Goal: Task Accomplishment & Management: Manage account settings

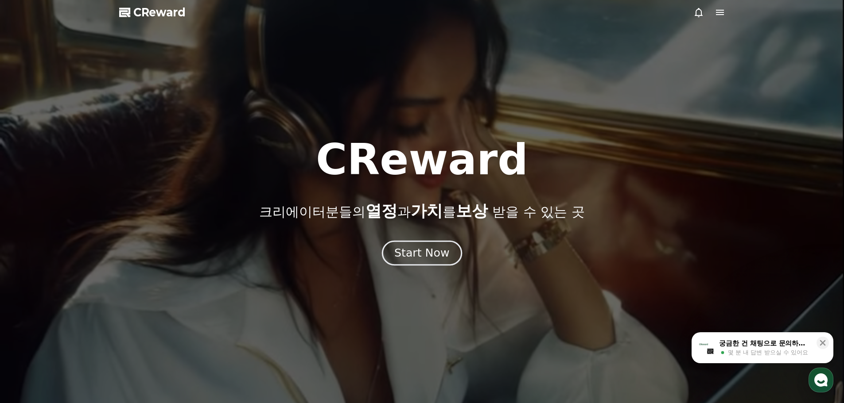
click at [410, 256] on div "Start Now" at bounding box center [421, 253] width 55 height 15
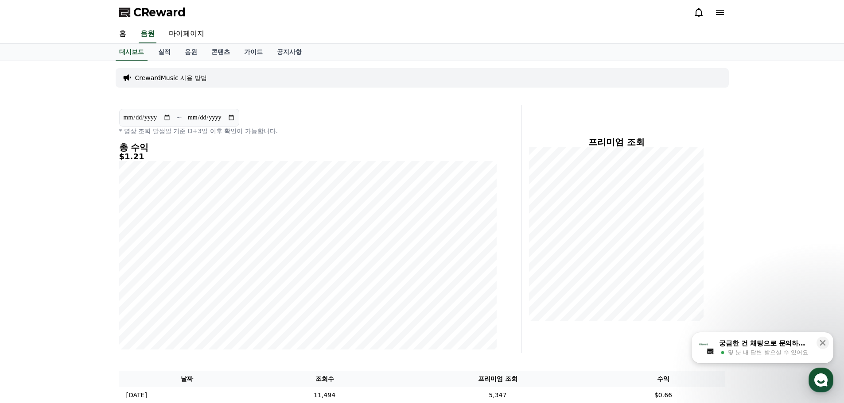
click at [721, 12] on icon at bounding box center [720, 12] width 8 height 5
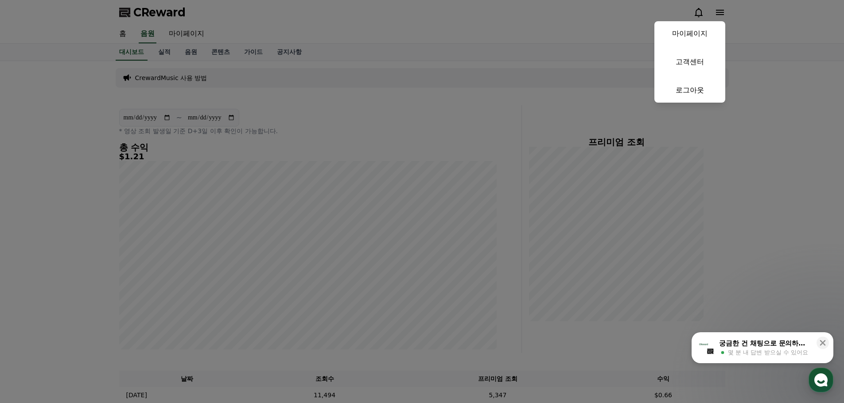
click at [742, 27] on button "close" at bounding box center [422, 201] width 844 height 403
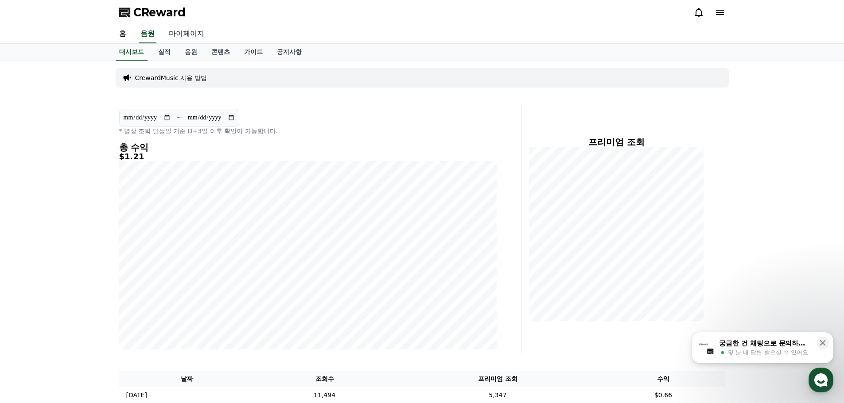
click at [194, 35] on link "마이페이지" at bounding box center [187, 34] width 50 height 19
select select "**********"
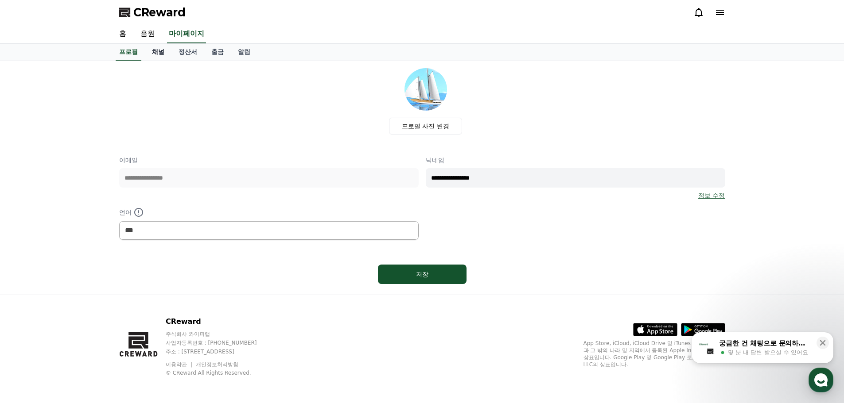
click at [160, 49] on link "채널" at bounding box center [158, 52] width 27 height 17
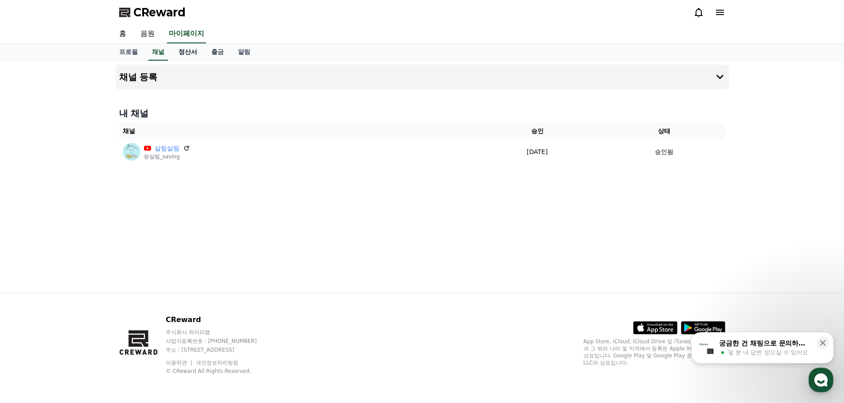
click at [189, 57] on link "정산서" at bounding box center [187, 52] width 33 height 17
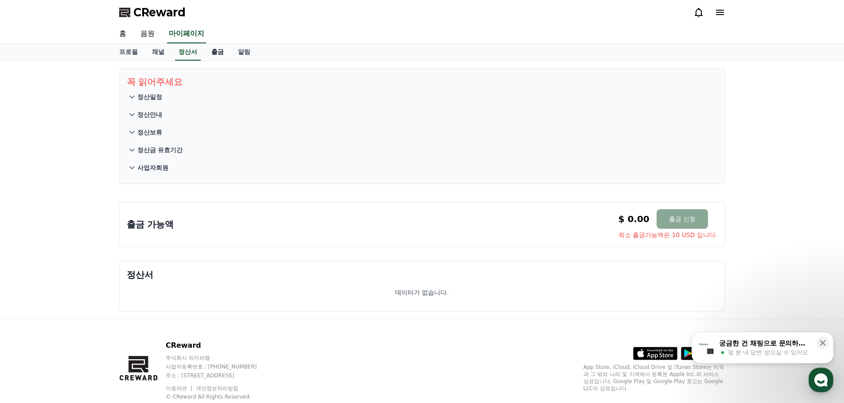
click at [213, 53] on link "출금" at bounding box center [217, 52] width 27 height 17
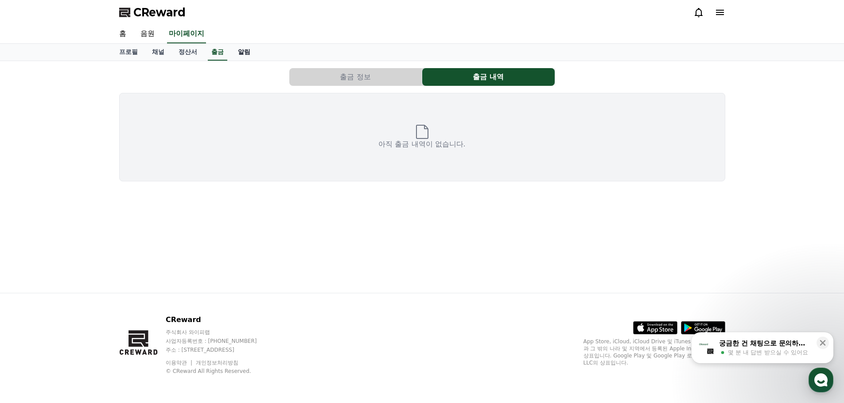
click at [246, 51] on link "알림" at bounding box center [244, 52] width 27 height 17
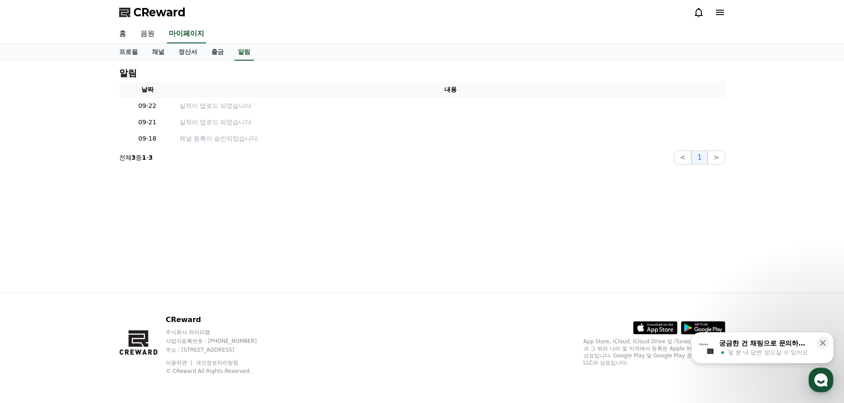
click at [143, 32] on link "음원" at bounding box center [147, 34] width 28 height 19
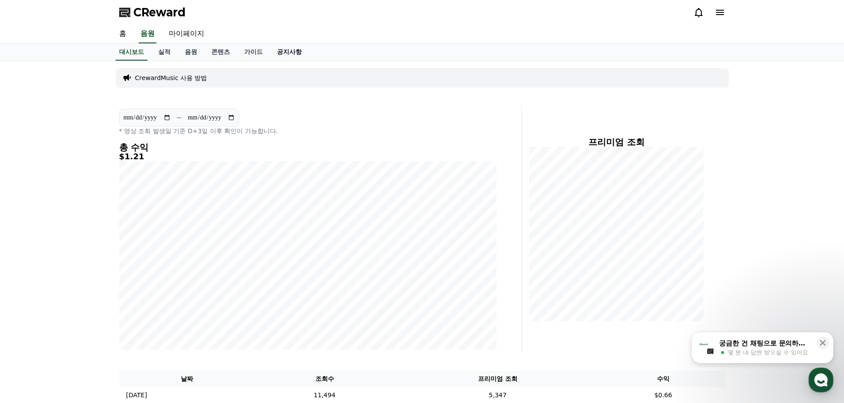
click at [286, 55] on link "공지사항" at bounding box center [289, 52] width 39 height 17
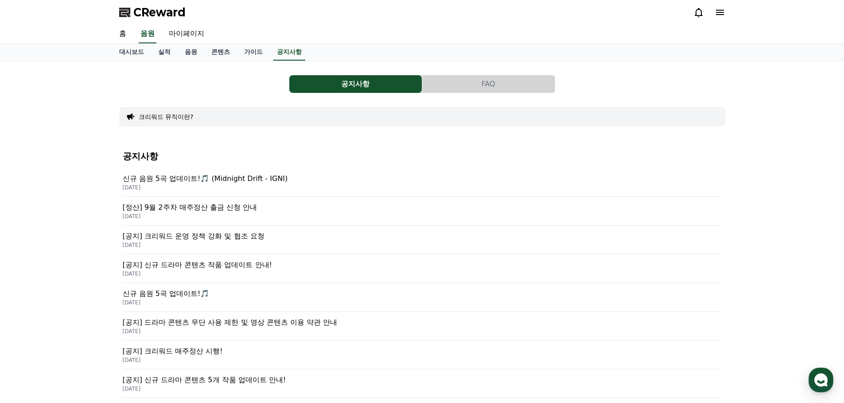
click at [159, 116] on button "크리워드 뮤직이란?" at bounding box center [166, 116] width 55 height 9
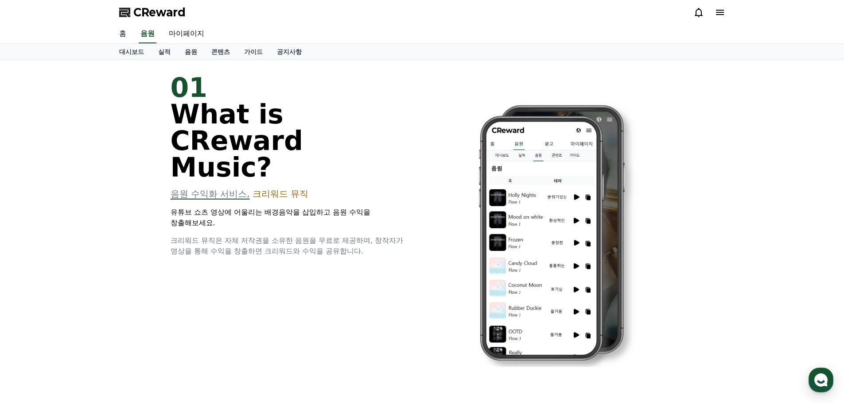
click at [124, 35] on link "홈" at bounding box center [122, 34] width 21 height 19
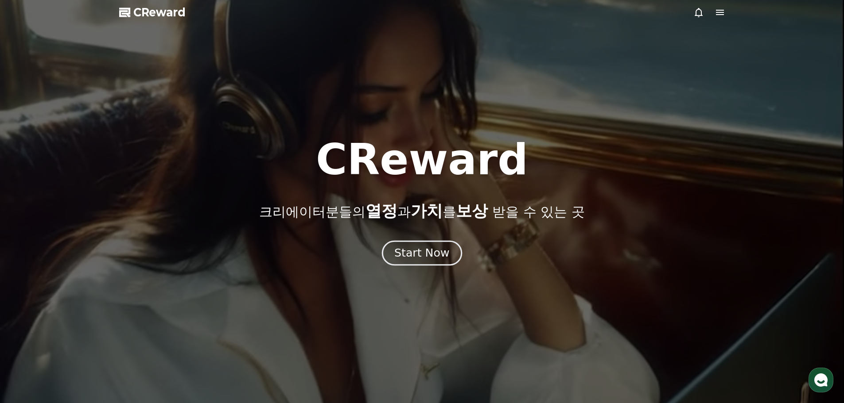
click at [403, 252] on div "Start Now" at bounding box center [421, 253] width 55 height 15
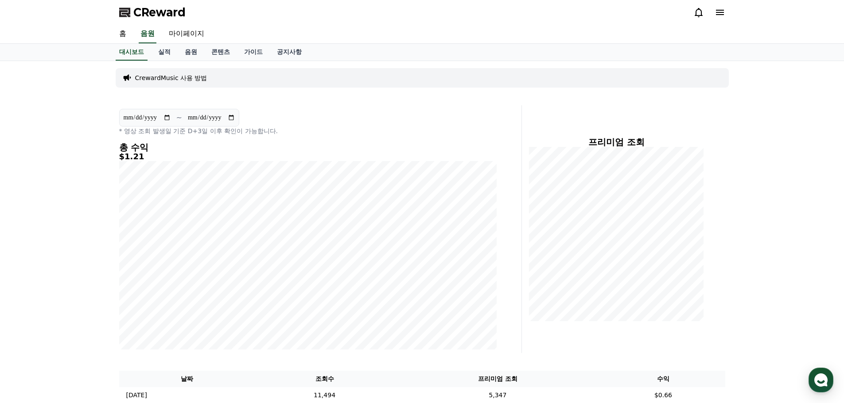
click at [24, 114] on div "**********" at bounding box center [422, 244] width 844 height 366
click at [184, 35] on link "마이페이지" at bounding box center [187, 34] width 50 height 19
select select "**********"
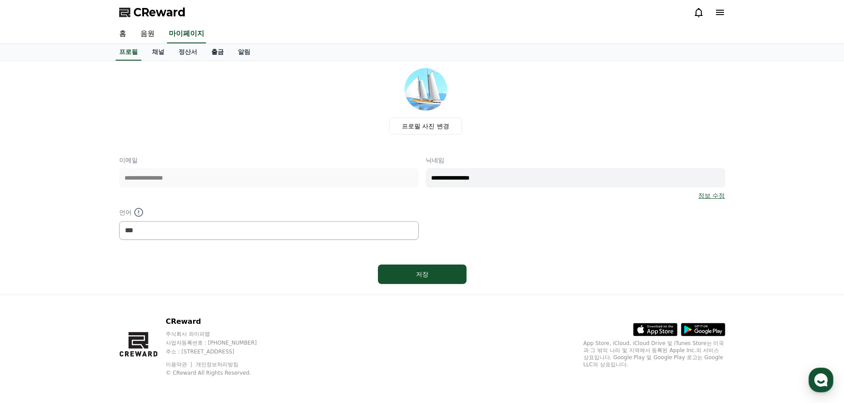
click at [215, 52] on link "출금" at bounding box center [217, 52] width 27 height 17
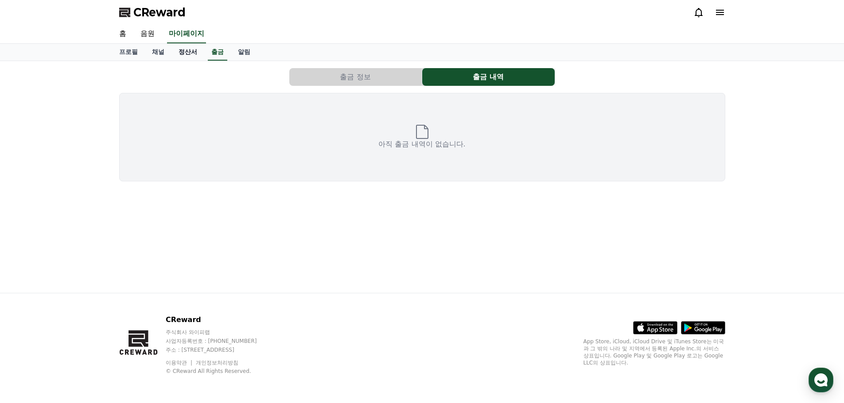
click at [189, 50] on link "정산서" at bounding box center [187, 52] width 33 height 17
